Goal: Task Accomplishment & Management: Use online tool/utility

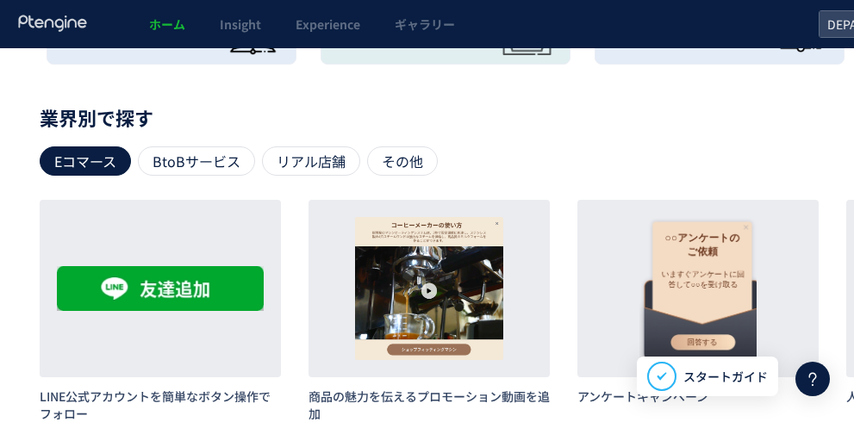
scroll to position [761, 0]
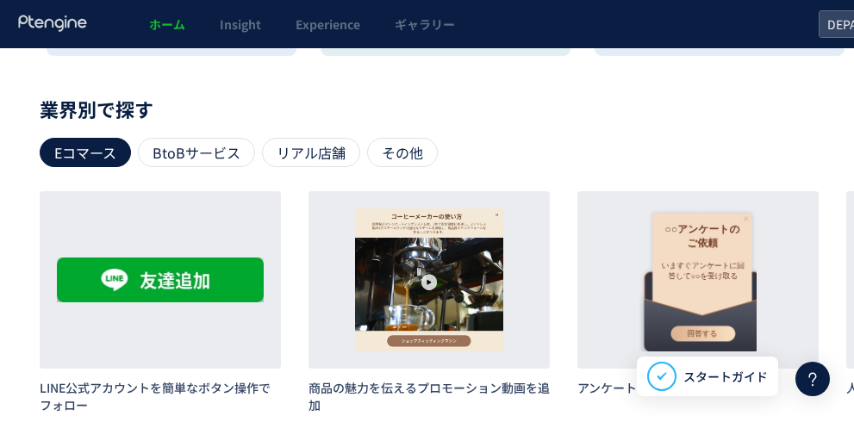
drag, startPoint x: 823, startPoint y: 1, endPoint x: 572, endPoint y: 96, distance: 268.7
click at [565, 90] on div "ホーム — DEPACO 現在のプラン： Premium アップグレード アクセス状況 （[DATE]） 5,645 UU 17,330 PV 6,005 訪…" at bounding box center [542, 13] width 1085 height 1451
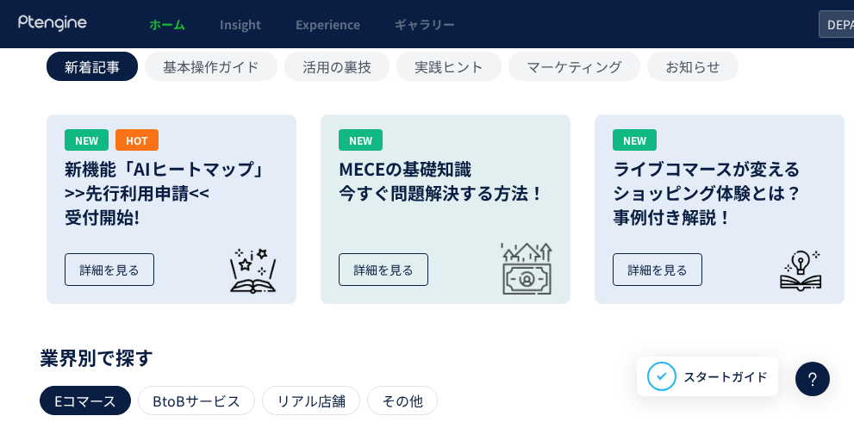
scroll to position [416, 0]
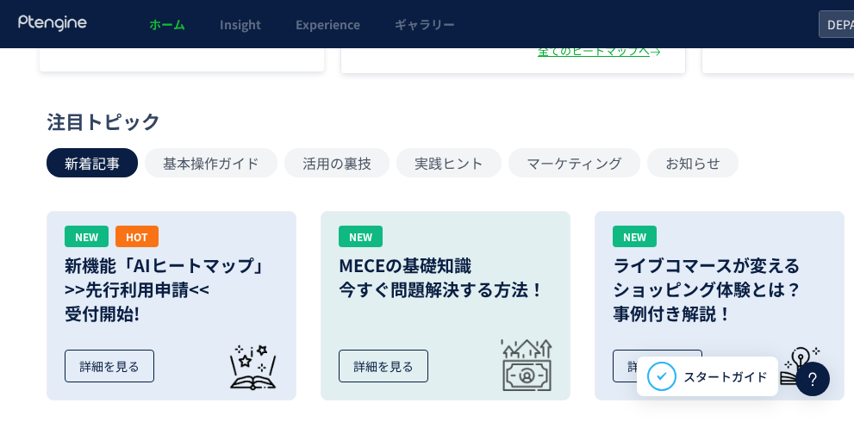
click at [11, 76] on div "ホーム — DEPACO 現在のプラン： Premium アップグレード アクセス状況 （[DATE]） 5,645 UU 17,330 PV 6,005 訪…" at bounding box center [542, 357] width 1085 height 1451
drag, startPoint x: 465, startPoint y: 95, endPoint x: 582, endPoint y: 151, distance: 129.8
click at [582, 151] on button "マーケティング" at bounding box center [574, 162] width 132 height 29
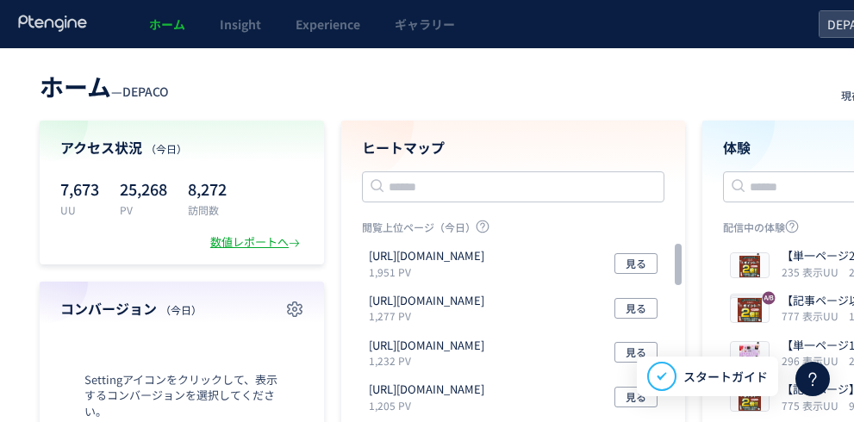
click at [452, 65] on header "ホーム — DEPACO 現在のプラン： Premium アップグレード" at bounding box center [543, 84] width 1006 height 38
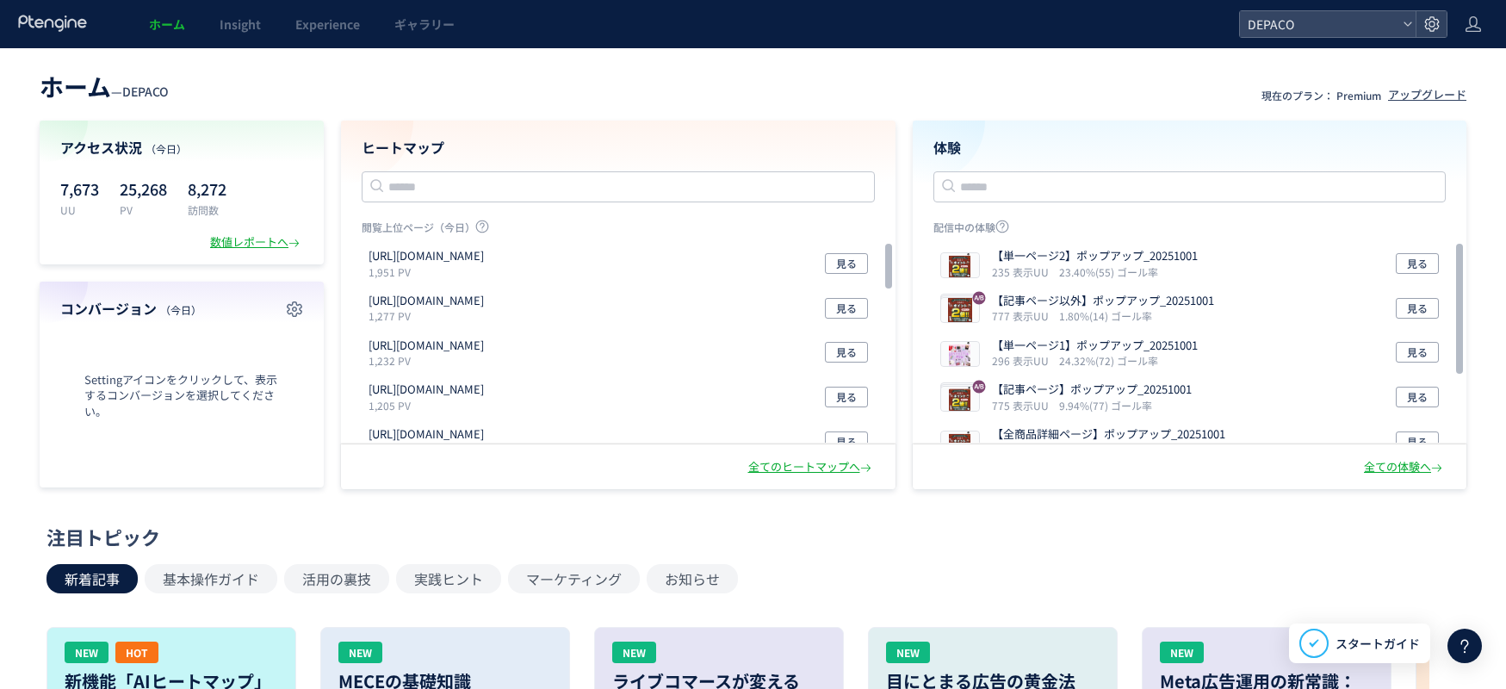
click at [153, 27] on span "ホーム" at bounding box center [167, 24] width 36 height 17
click at [312, 29] on span "Experience" at bounding box center [327, 24] width 65 height 17
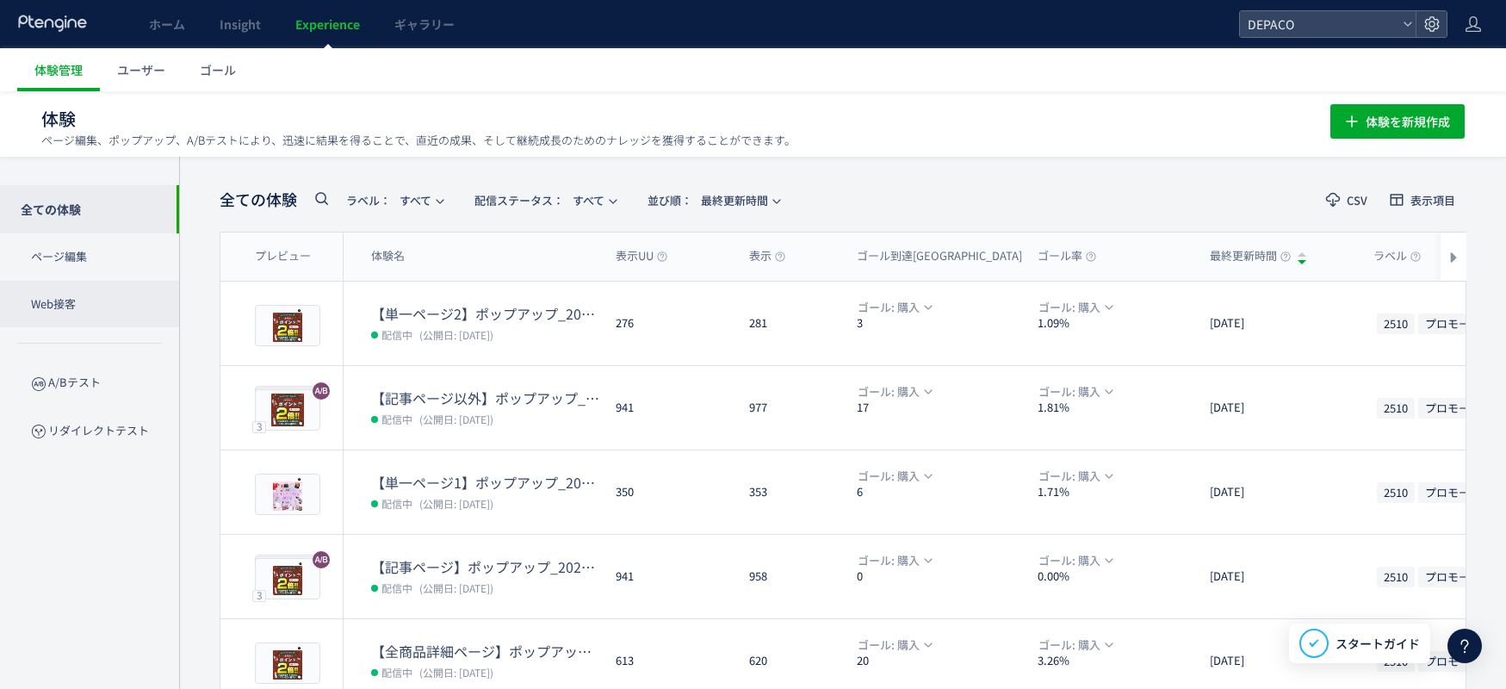
click at [72, 302] on p "Web接客" at bounding box center [89, 304] width 179 height 47
click at [70, 255] on p "ページ編集" at bounding box center [89, 256] width 179 height 47
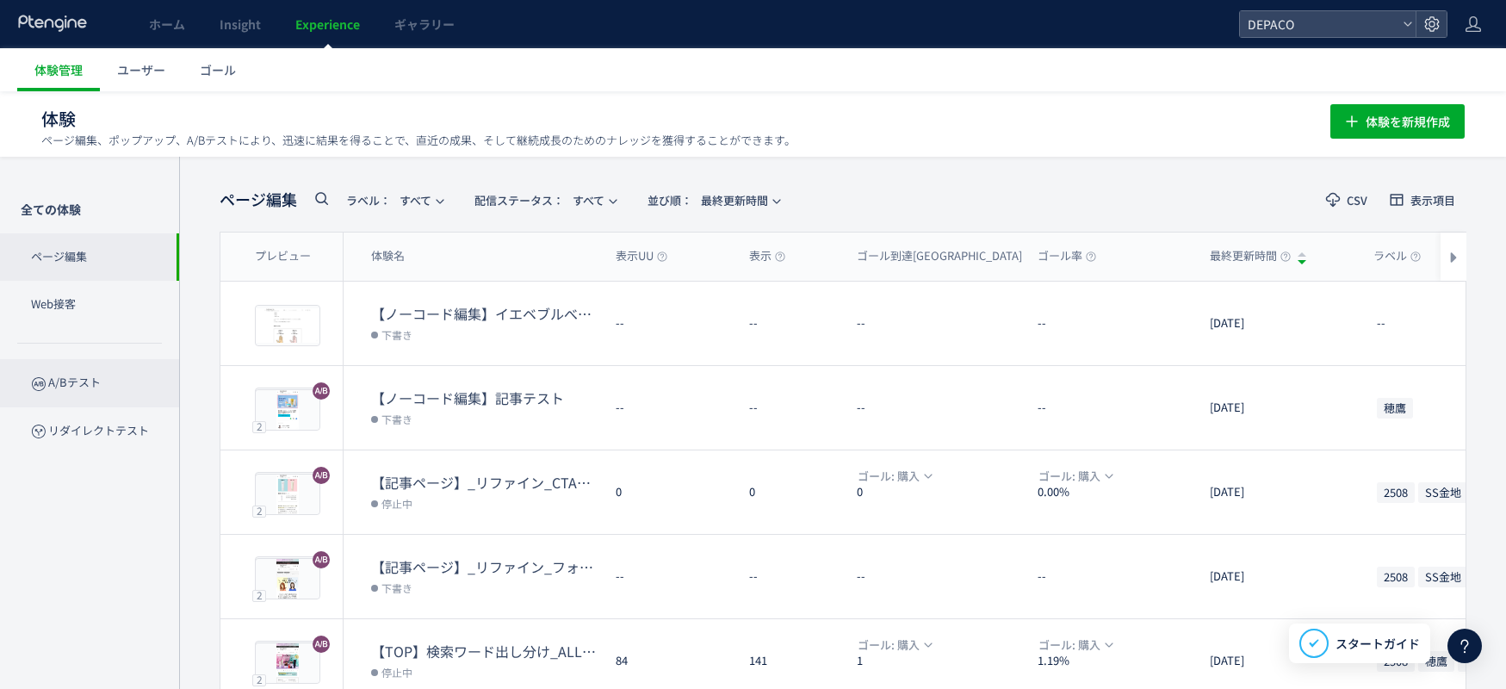
click at [91, 378] on p "A/Bテスト" at bounding box center [89, 382] width 179 height 47
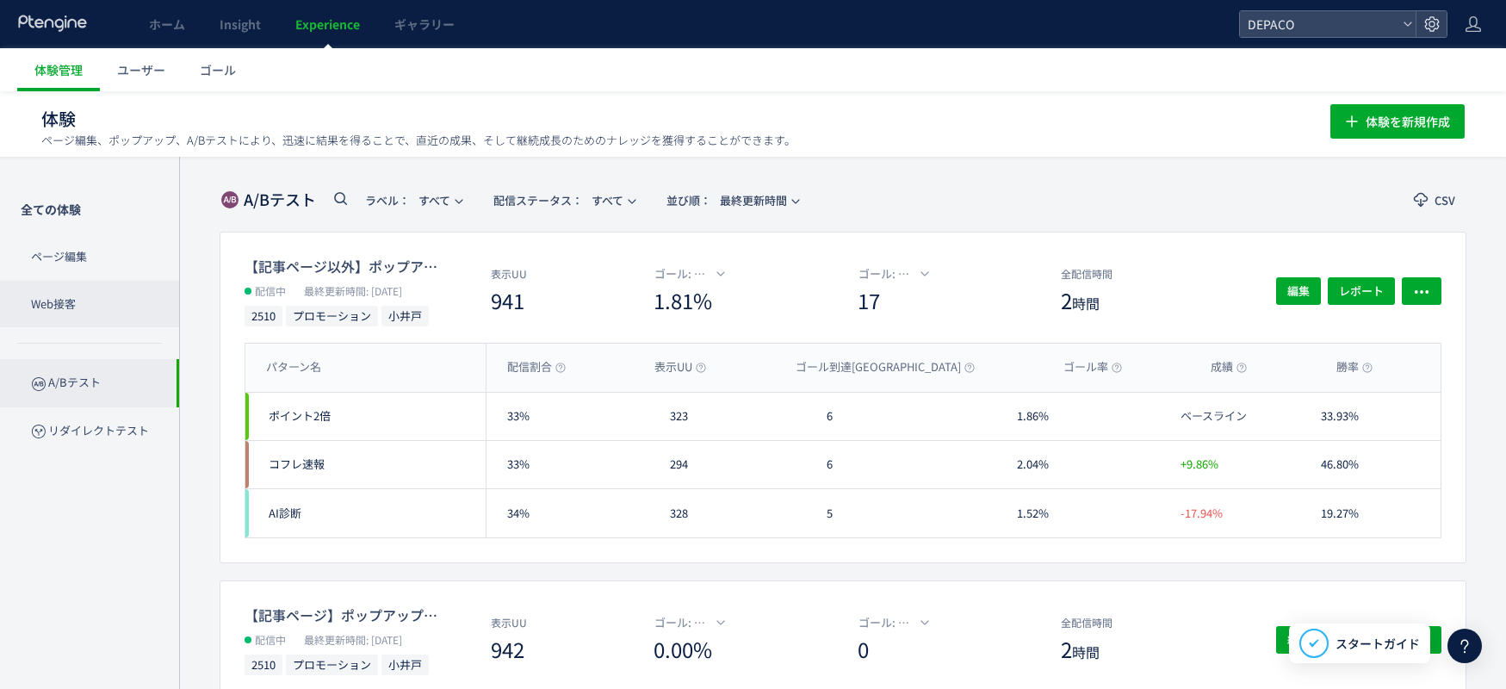
click at [72, 301] on p "Web接客" at bounding box center [89, 304] width 179 height 47
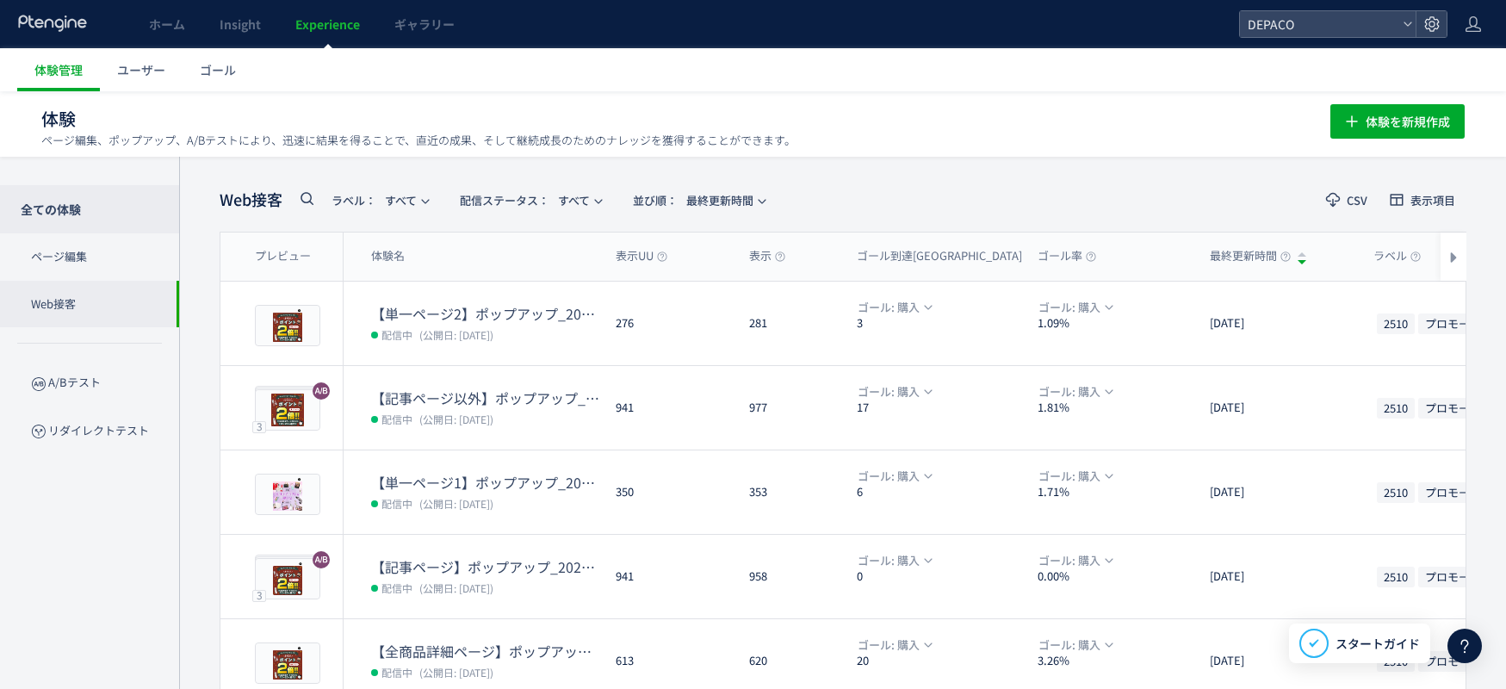
click at [54, 204] on p "全ての体験" at bounding box center [89, 209] width 179 height 48
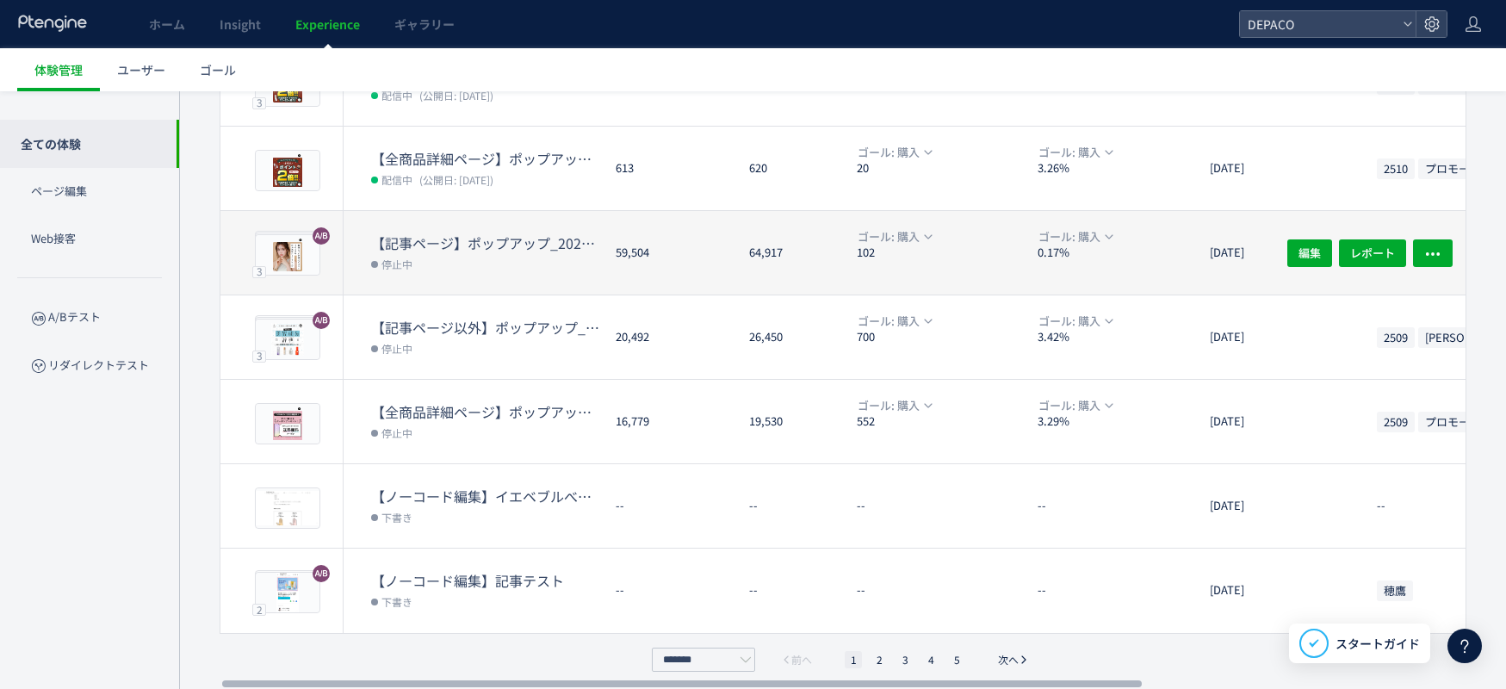
scroll to position [500, 0]
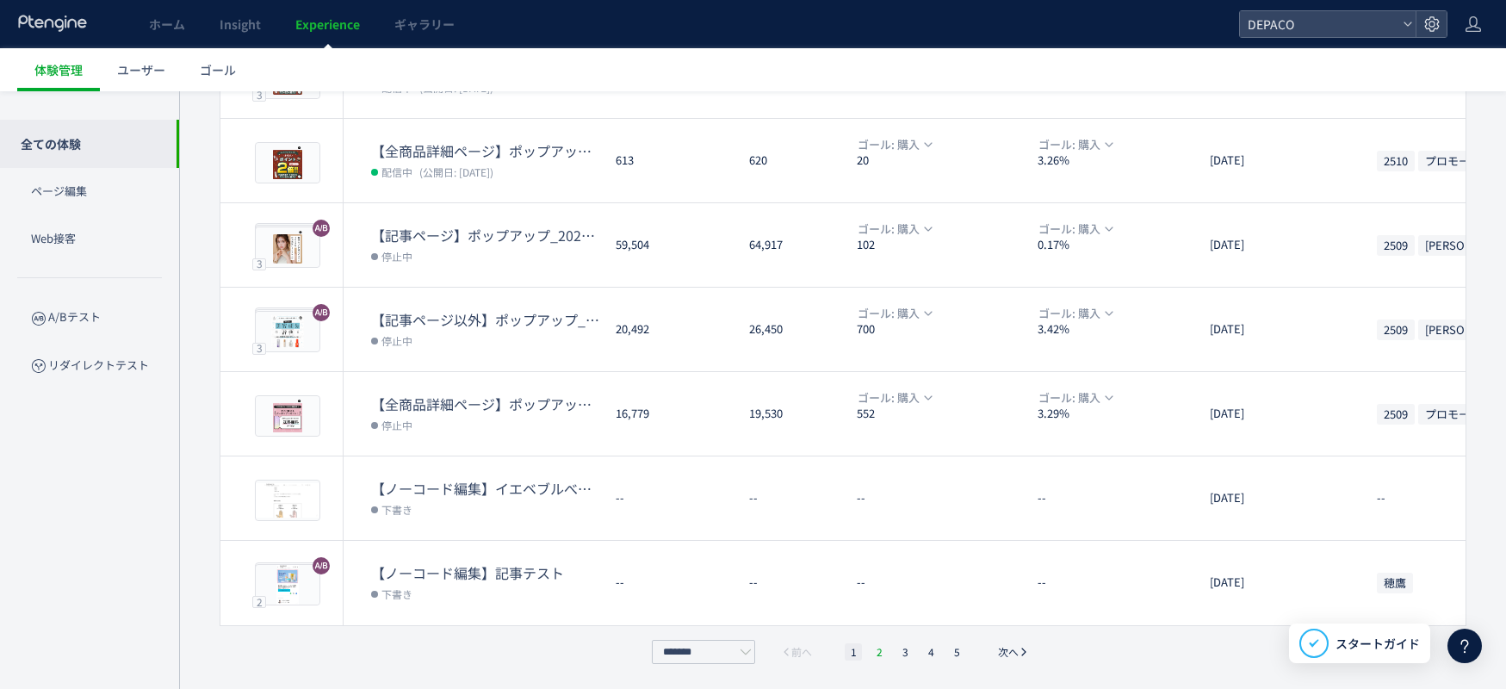
click at [875, 649] on li "2" at bounding box center [879, 651] width 17 height 17
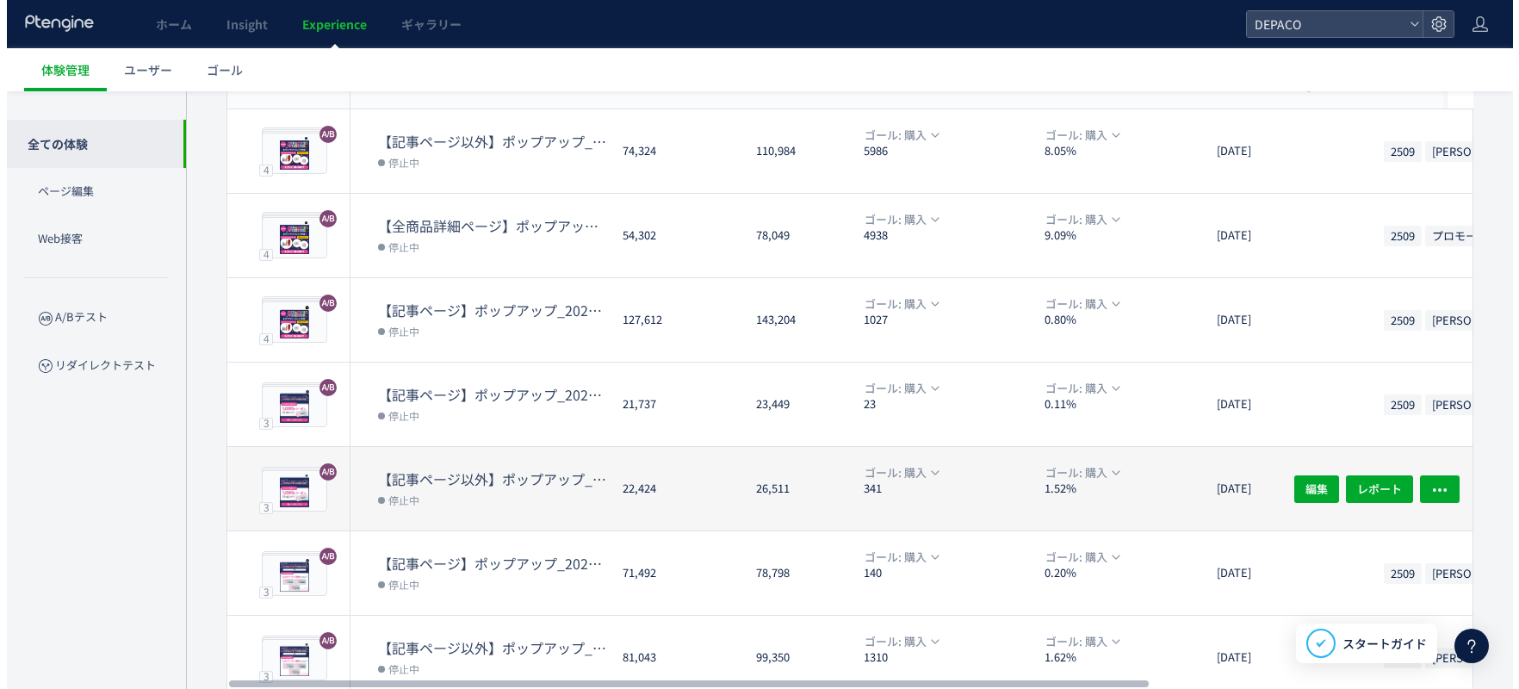
scroll to position [0, 0]
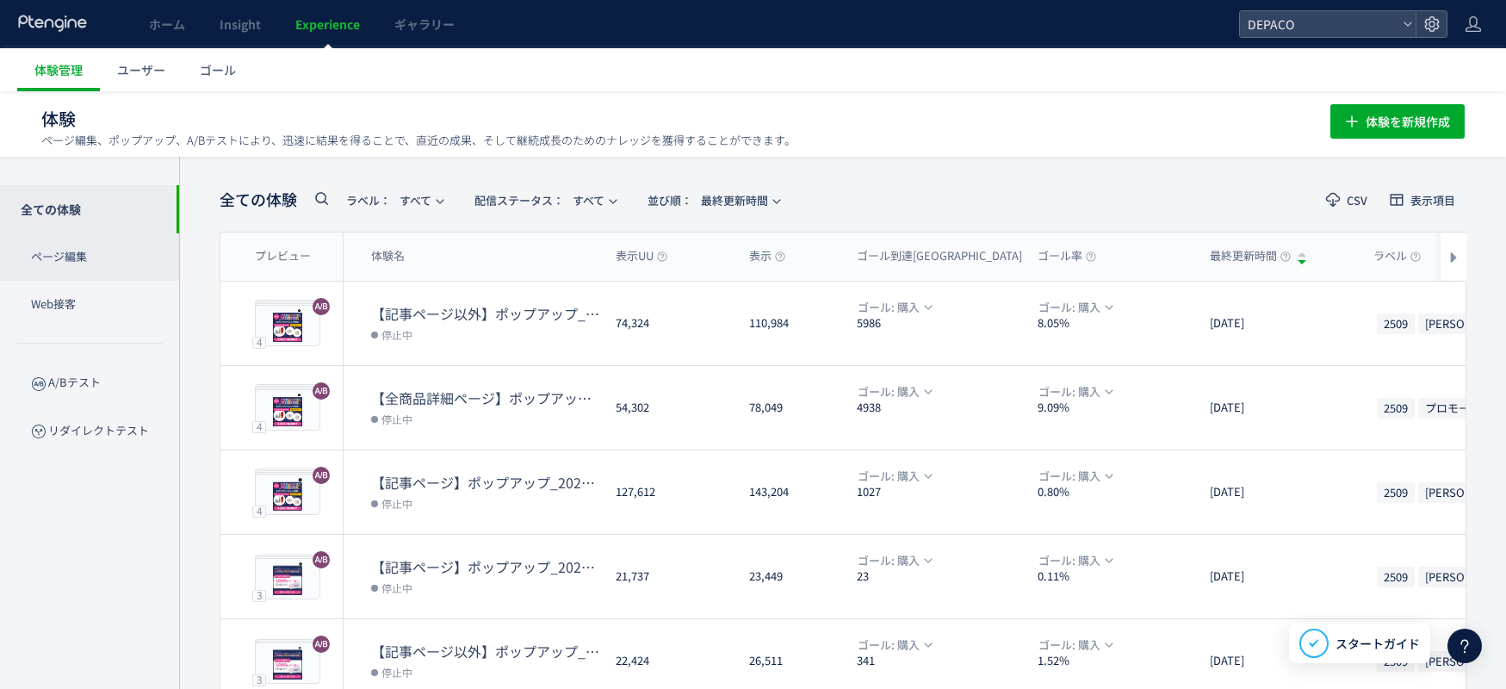
click at [56, 258] on p "ページ編集" at bounding box center [89, 256] width 179 height 47
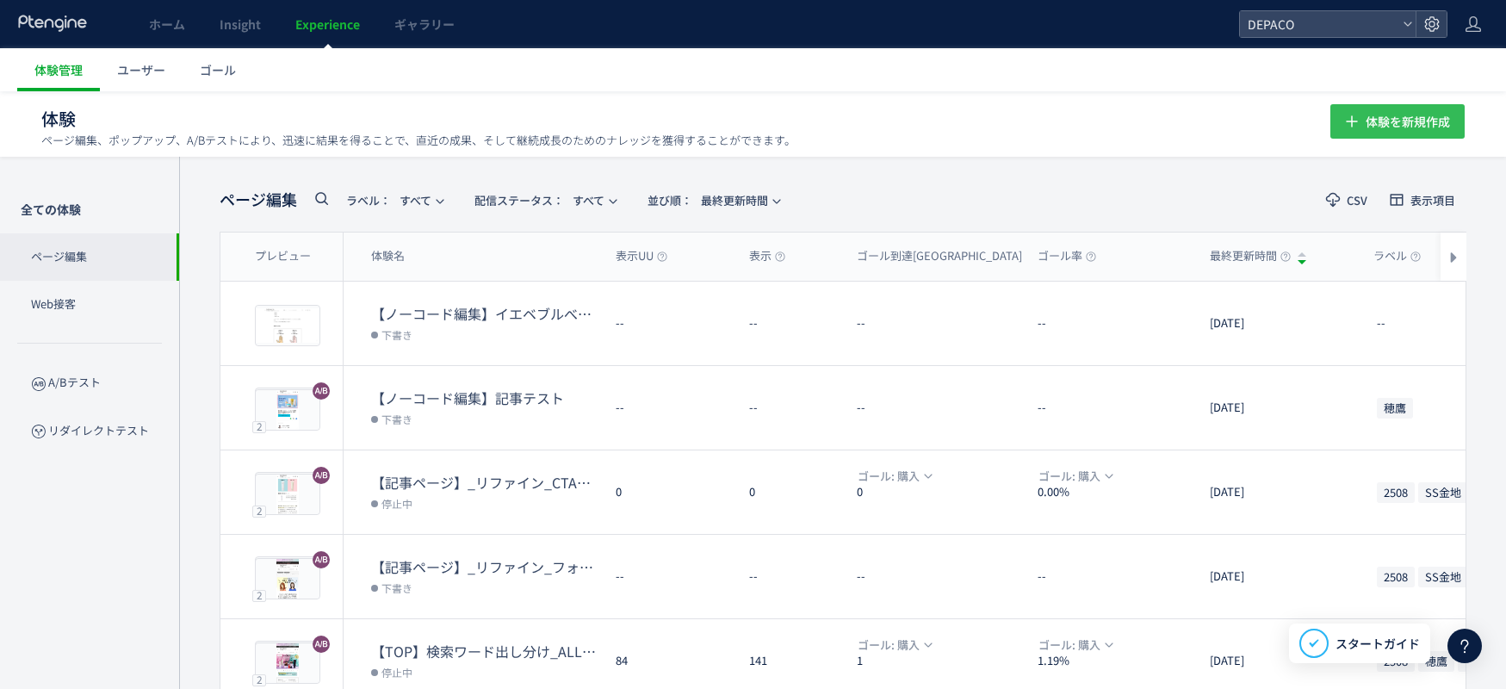
click at [1288, 115] on span "体験を新規作成" at bounding box center [1408, 121] width 84 height 34
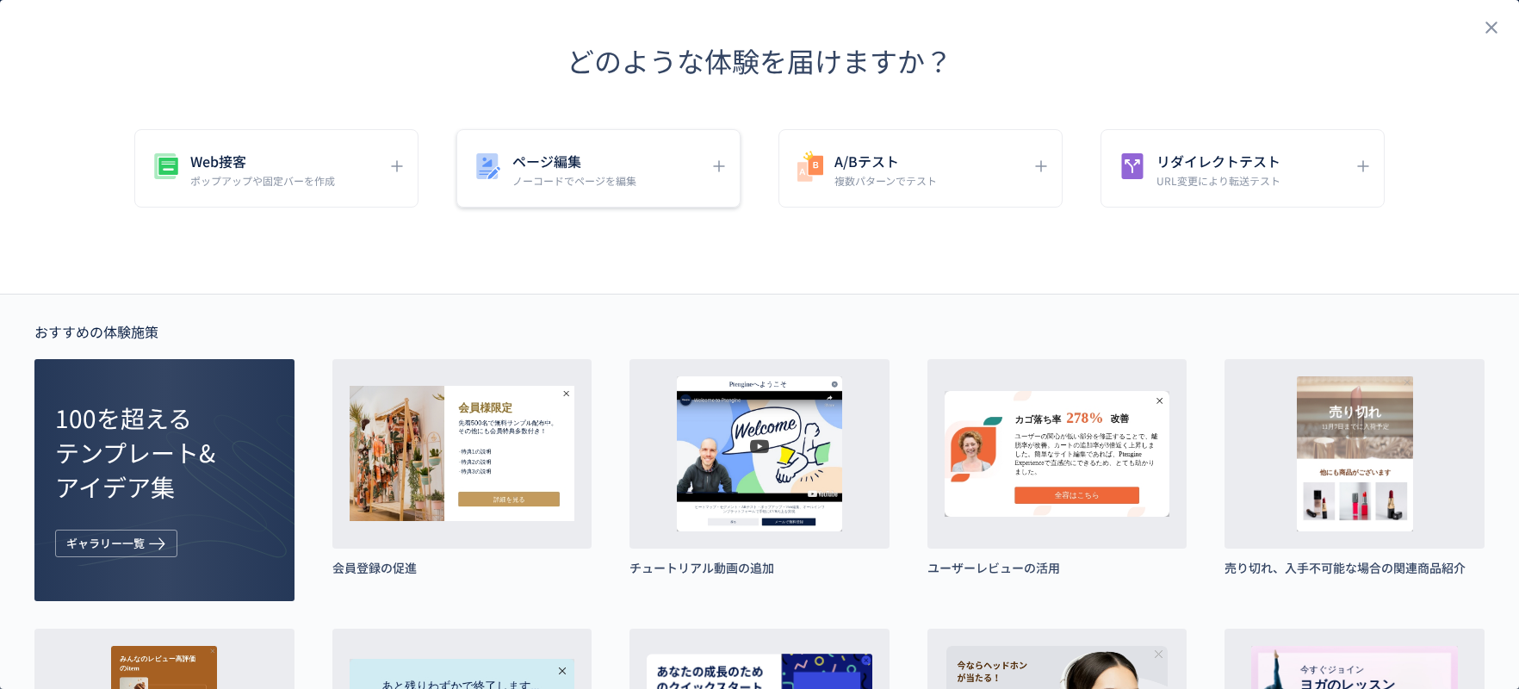
click at [660, 180] on div "ページ編集 ノーコードでページを編集" at bounding box center [585, 168] width 229 height 39
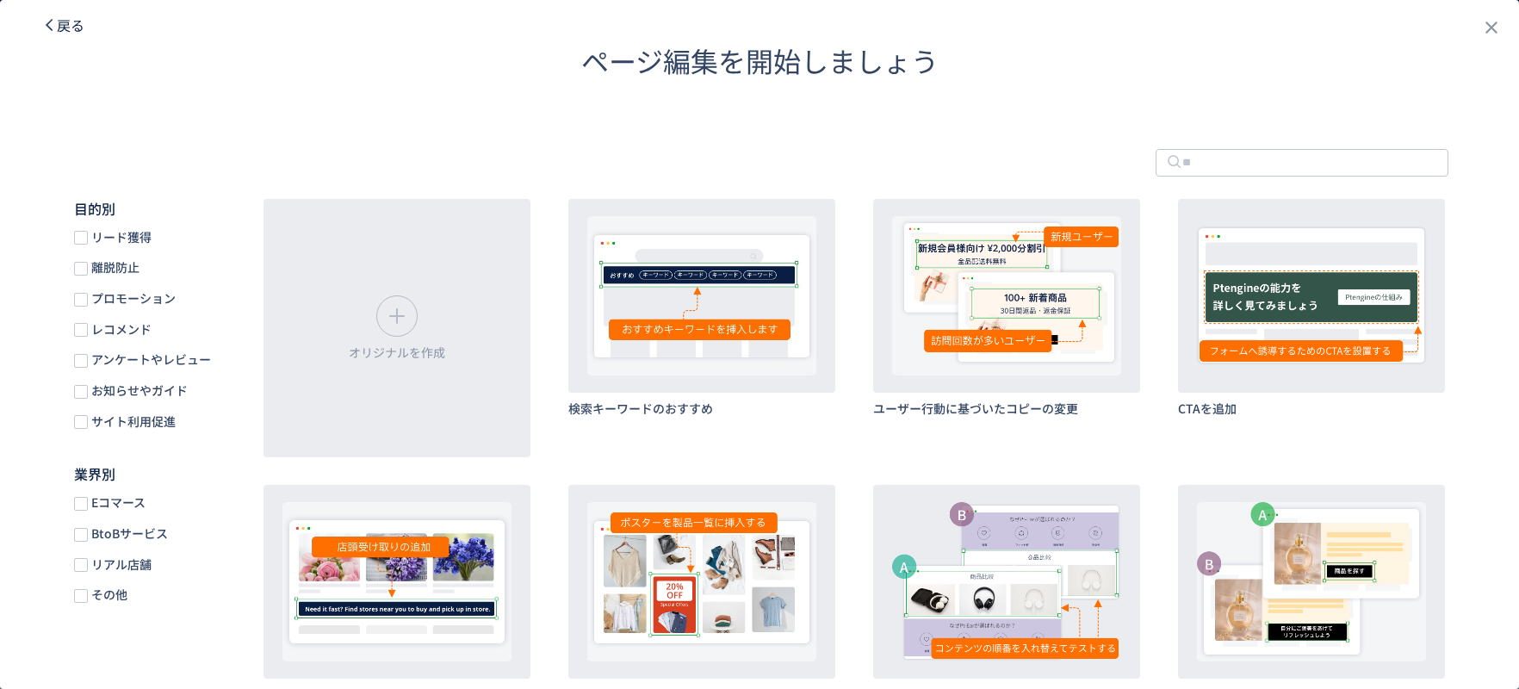
click at [81, 33] on div "戻る ページ編集を開始しましょう 目的別 リード獲得 離脱防止 プロモーション レコメンド アンケートやレビュー お知らせやガイド サイト利用促進 業界別 E…" at bounding box center [759, 344] width 1519 height 689
drag, startPoint x: 80, startPoint y: 33, endPoint x: 70, endPoint y: 32, distance: 10.4
click at [70, 32] on span "戻る" at bounding box center [71, 25] width 28 height 21
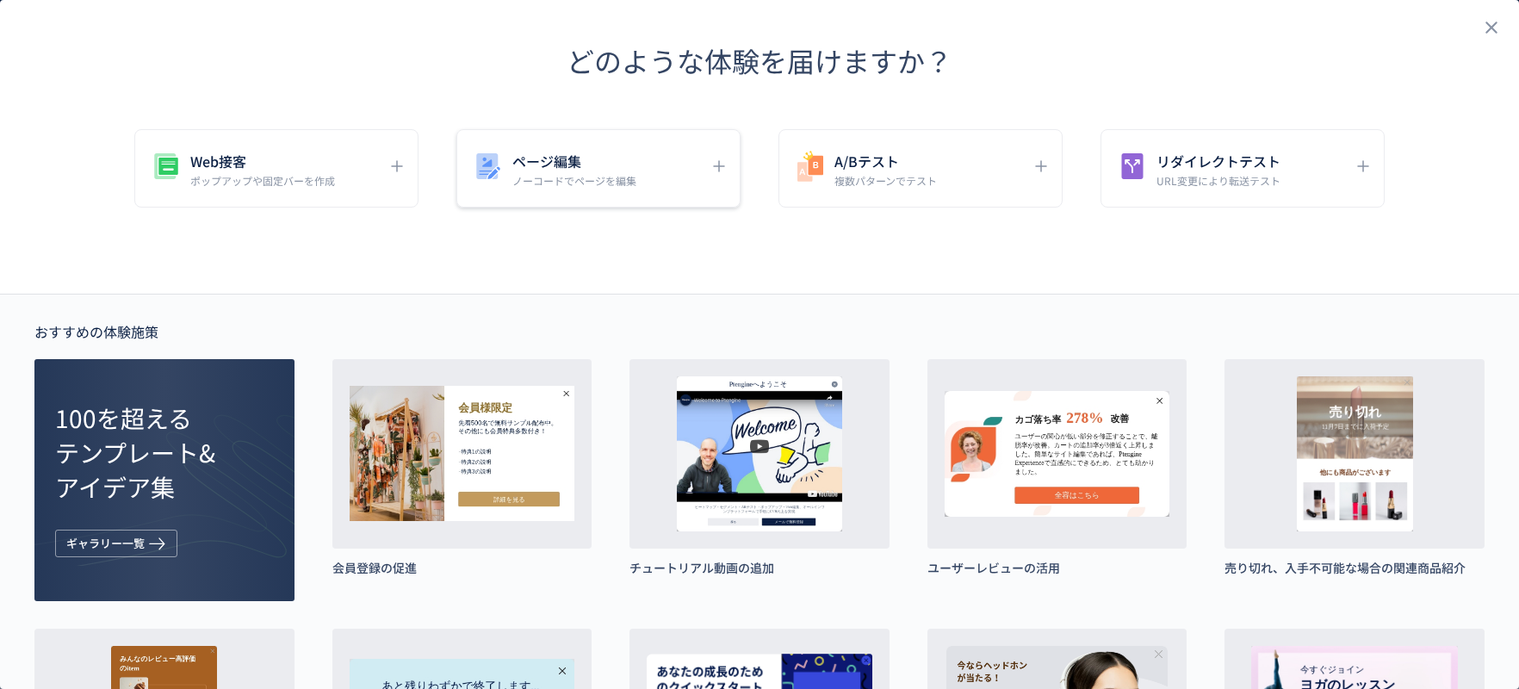
click at [716, 163] on icon "dialog" at bounding box center [719, 166] width 21 height 21
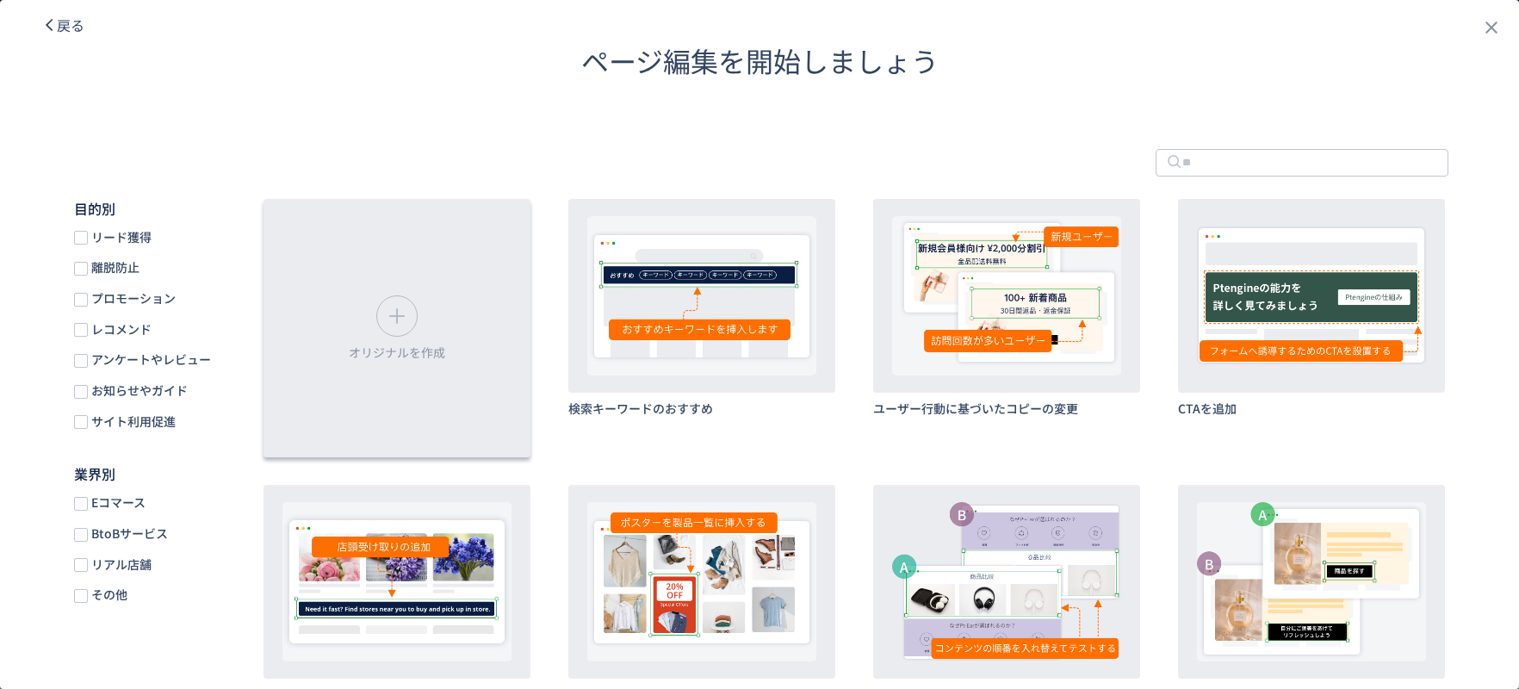
click at [436, 307] on div "オリジナルを作成" at bounding box center [397, 328] width 267 height 258
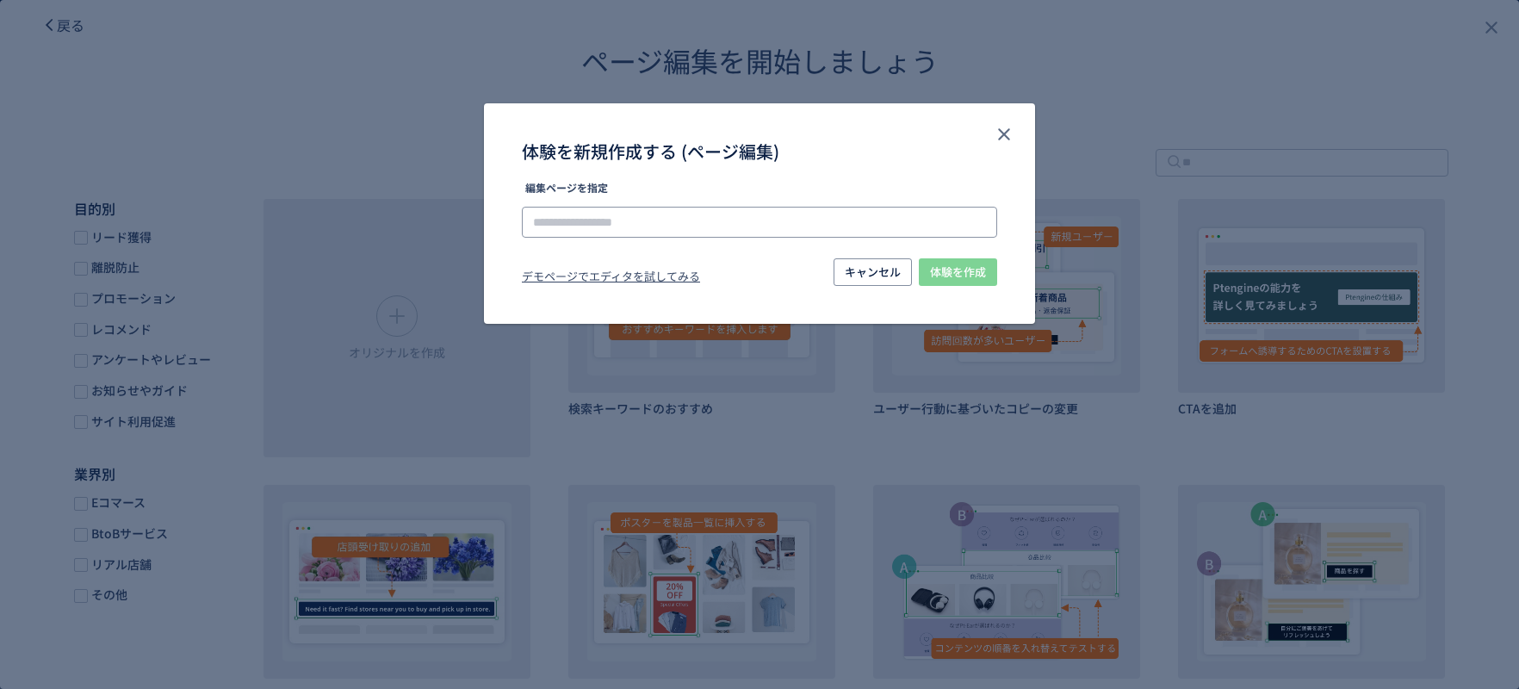
click at [697, 223] on input "体験を新規作成する (ページ編集)" at bounding box center [759, 222] width 475 height 31
